Goal: Find contact information: Find contact information

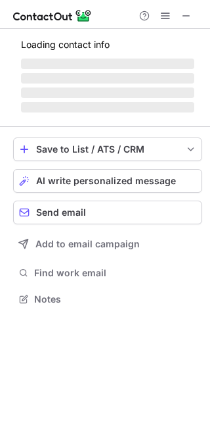
scroll to position [316, 210]
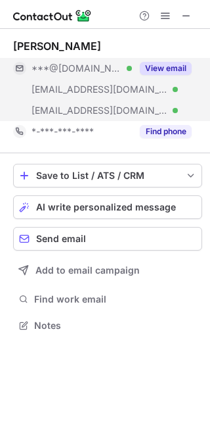
click at [67, 68] on span "***@gmail.com" at bounding box center [77, 68] width 91 height 12
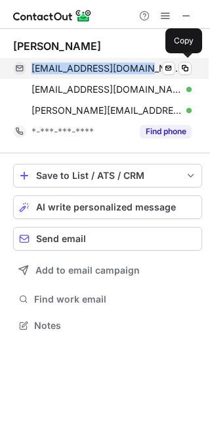
drag, startPoint x: 28, startPoint y: 67, endPoint x: 143, endPoint y: 74, distance: 115.2
click at [143, 74] on div "kevinpdsmith@gmail.com Verified Send email Copy" at bounding box center [102, 68] width 179 height 21
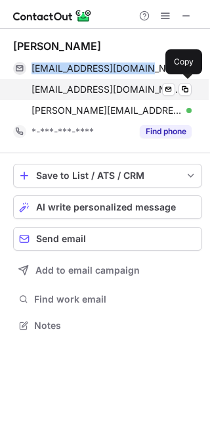
copy div "kevinpdsmith@gmail.com"
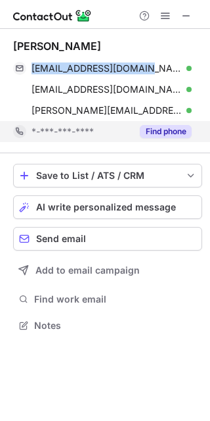
click at [168, 134] on button "Find phone" at bounding box center [166, 131] width 52 height 13
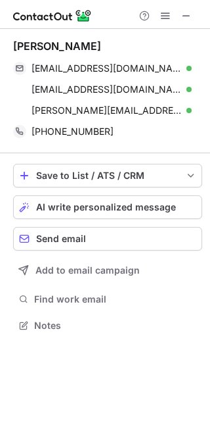
click at [138, 47] on div "Kevin Smith" at bounding box center [107, 45] width 189 height 13
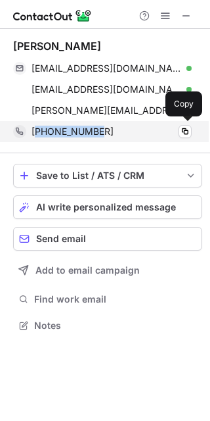
drag, startPoint x: 99, startPoint y: 130, endPoint x: 37, endPoint y: 135, distance: 62.0
click at [37, 135] on div "+19055224941" at bounding box center [112, 132] width 160 height 12
copy span "19055224941"
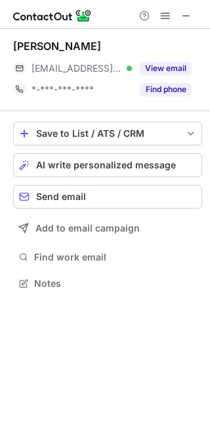
scroll to position [274, 210]
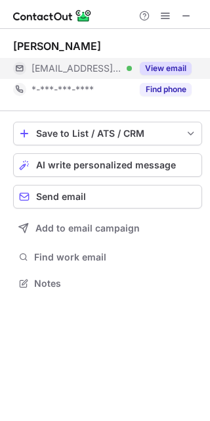
click at [49, 63] on span "[EMAIL_ADDRESS][DOMAIN_NAME]" at bounding box center [77, 68] width 91 height 12
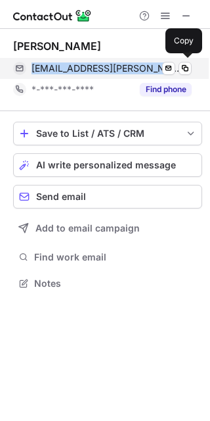
drag, startPoint x: 34, startPoint y: 65, endPoint x: 162, endPoint y: 75, distance: 128.6
click at [162, 75] on div "[EMAIL_ADDRESS][PERSON_NAME][DOMAIN_NAME] Verified Send email Copy" at bounding box center [102, 68] width 179 height 21
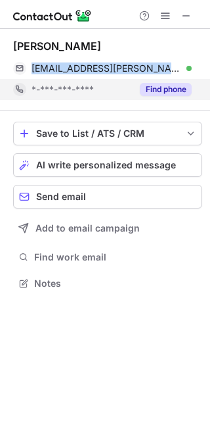
copy div "[EMAIL_ADDRESS][PERSON_NAME][DOMAIN_NAME]"
click at [176, 91] on button "Find phone" at bounding box center [166, 89] width 52 height 13
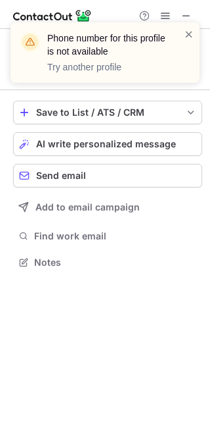
scroll to position [253, 210]
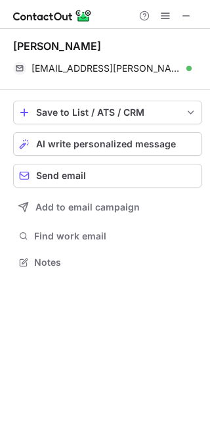
click at [178, 22] on div at bounding box center [165, 16] width 63 height 16
